Goal: Task Accomplishment & Management: Manage account settings

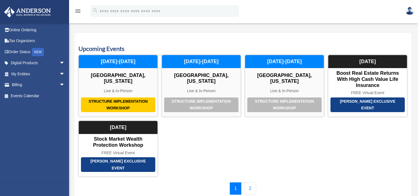
click at [405, 8] on link at bounding box center [409, 11] width 17 height 24
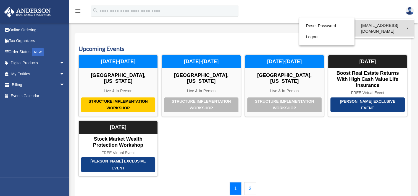
click at [396, 24] on link "[EMAIL_ADDRESS][DOMAIN_NAME]" at bounding box center [383, 28] width 59 height 16
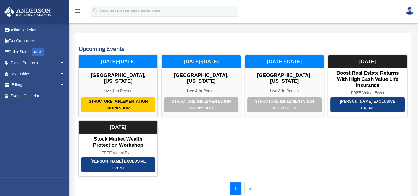
click at [414, 11] on link at bounding box center [409, 11] width 17 height 24
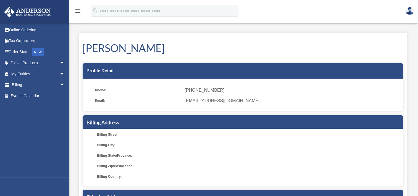
click at [409, 10] on img at bounding box center [409, 11] width 8 height 8
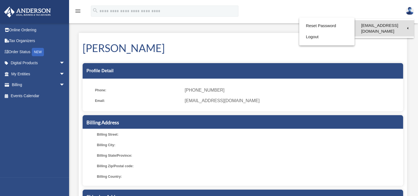
click at [397, 23] on link "[EMAIL_ADDRESS][DOMAIN_NAME]" at bounding box center [383, 28] width 59 height 16
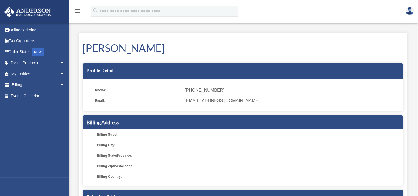
click at [408, 10] on img at bounding box center [409, 11] width 8 height 8
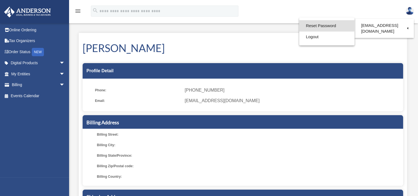
click at [341, 24] on link "Reset Password" at bounding box center [326, 25] width 55 height 11
